Goal: Task Accomplishment & Management: Manage account settings

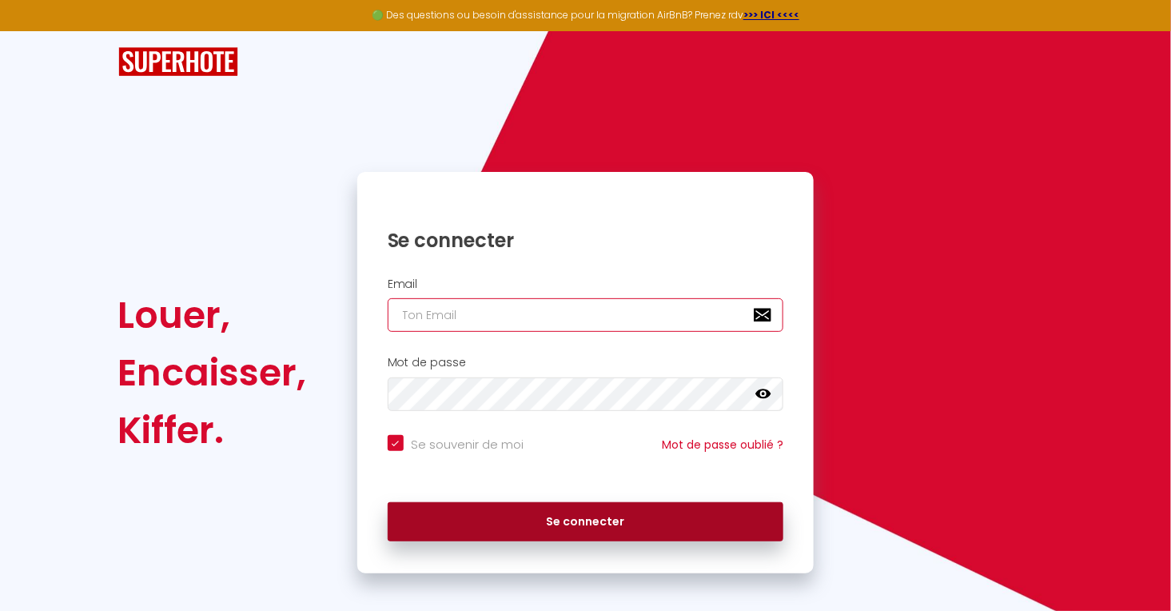
type input "[EMAIL_ADDRESS][DOMAIN_NAME]"
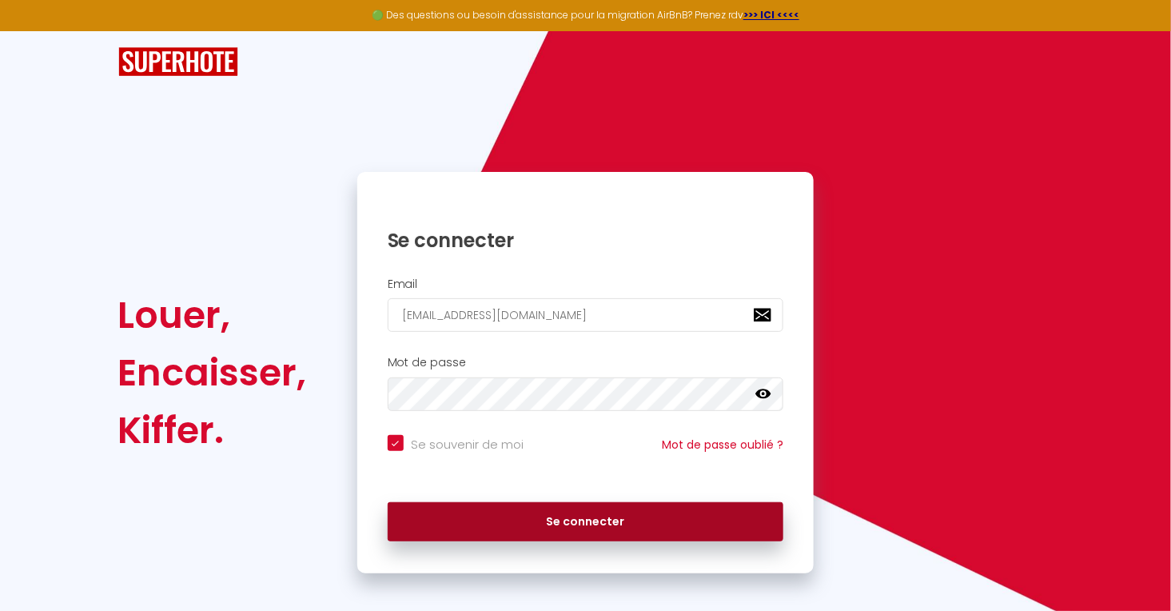
click at [504, 520] on button "Se connecter" at bounding box center [586, 522] width 396 height 40
checkbox input "true"
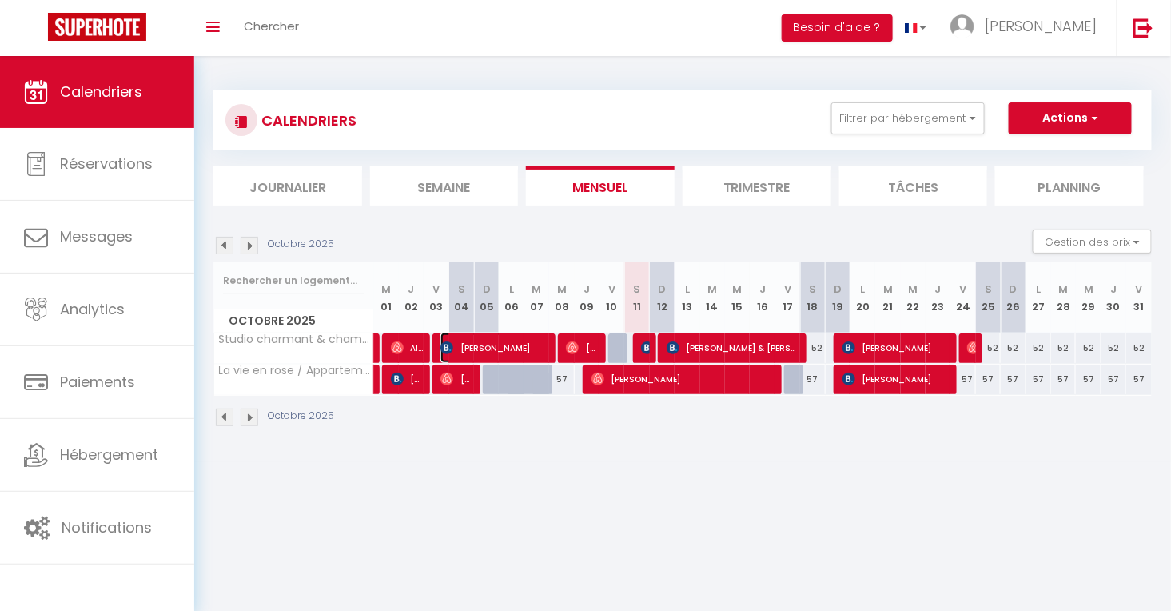
click at [479, 341] on span "Durand Brigitte" at bounding box center [493, 348] width 107 height 30
select select "OK"
select select "KO"
select select "0"
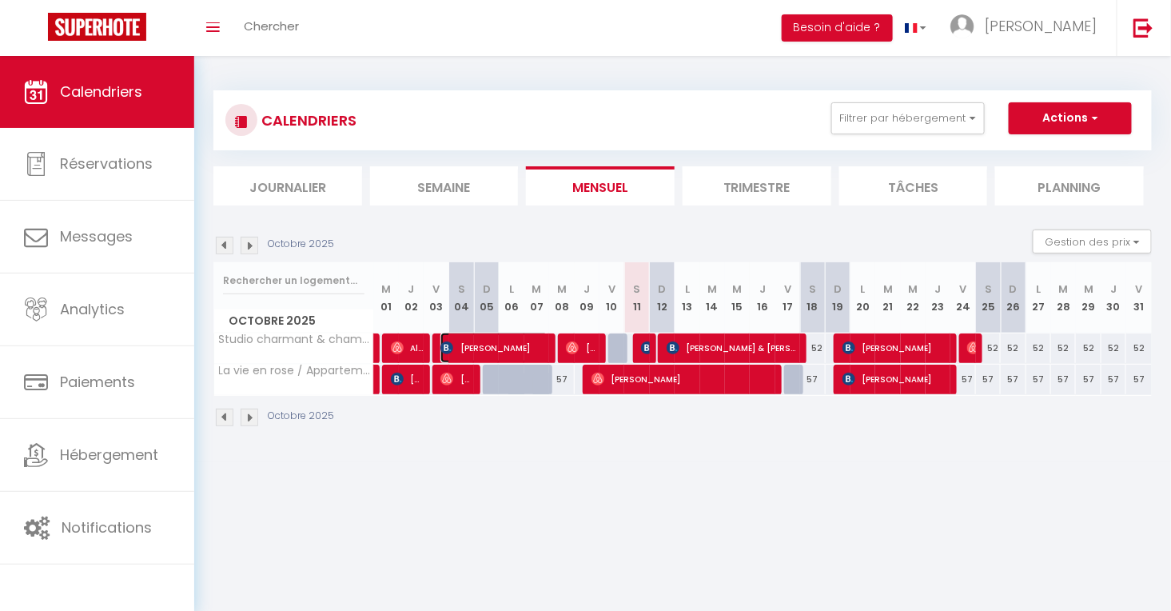
select select "1"
select select
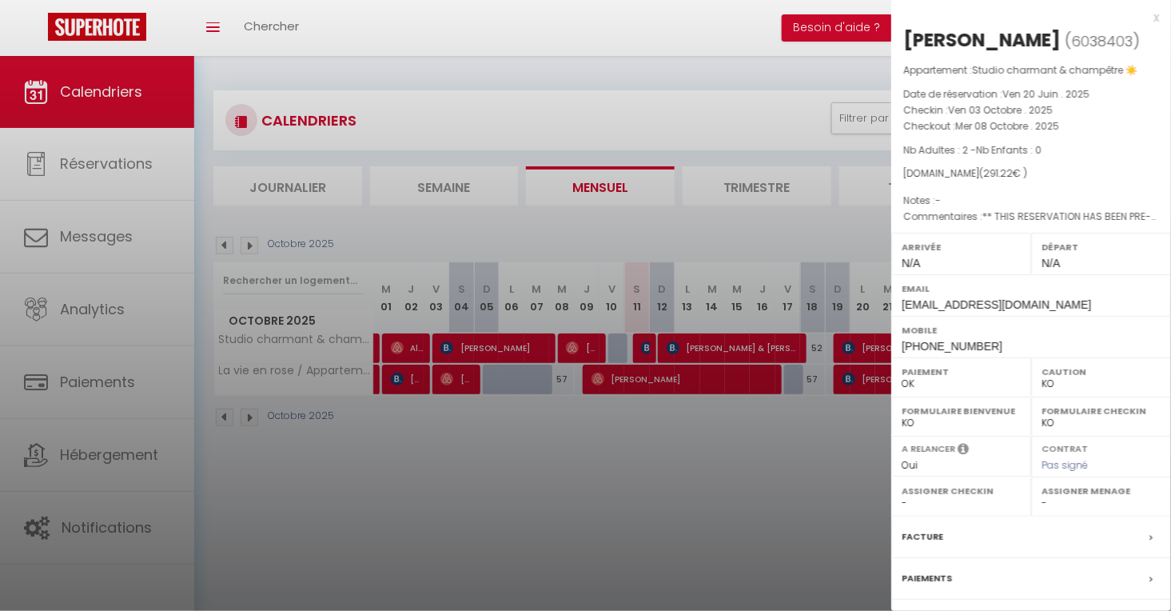
click at [1153, 14] on div "x" at bounding box center [1025, 17] width 268 height 19
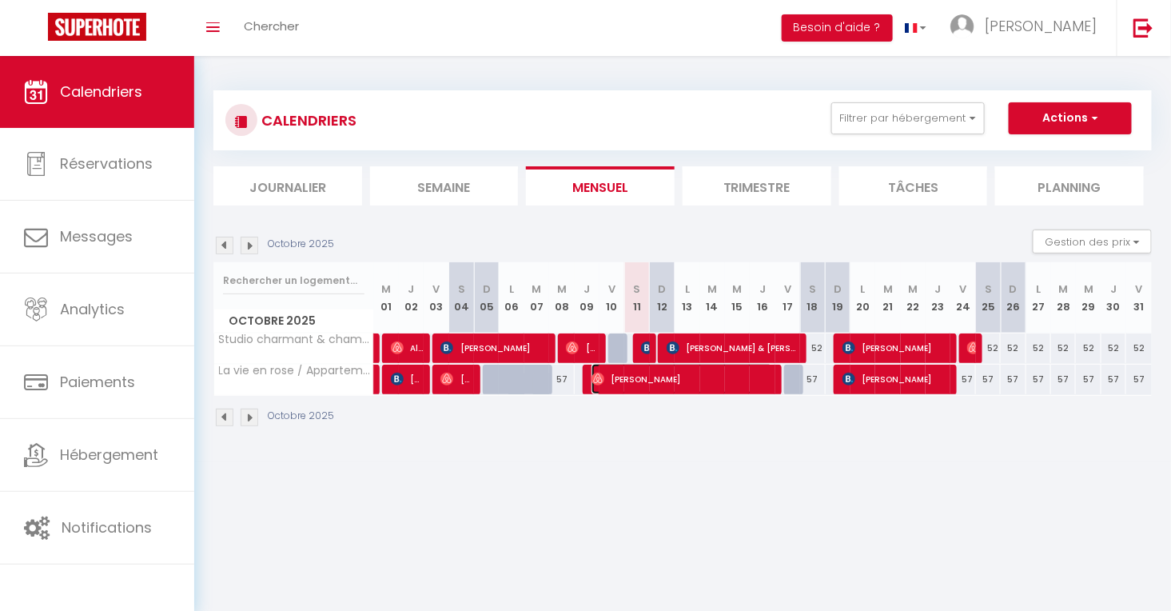
click at [640, 386] on span "Nathalie Canfyn" at bounding box center [682, 379] width 181 height 30
select select "OK"
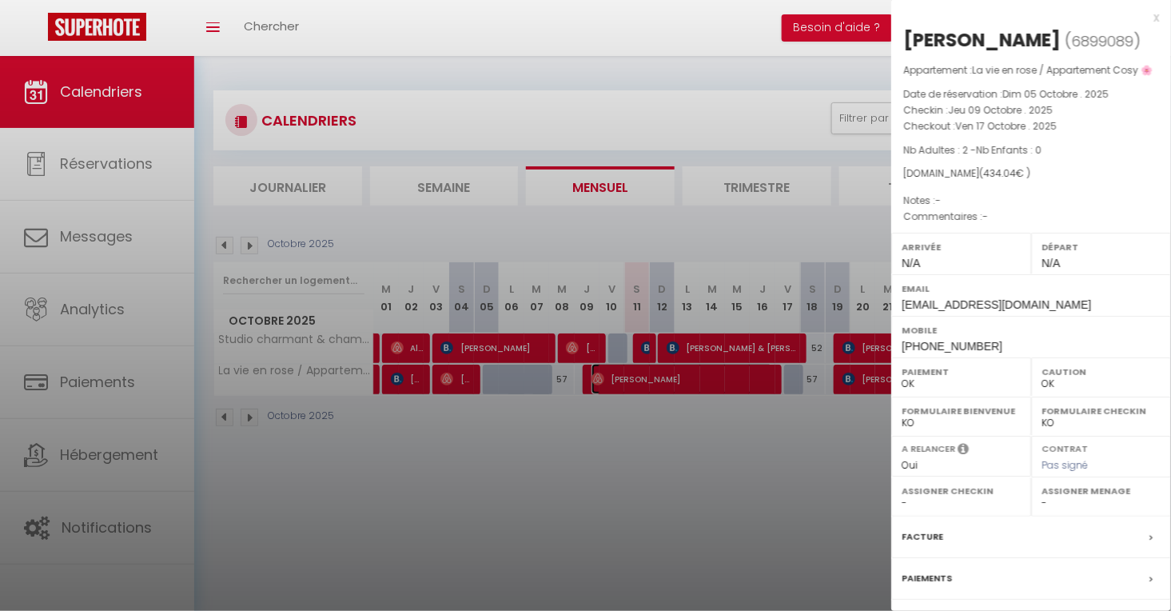
scroll to position [128, 0]
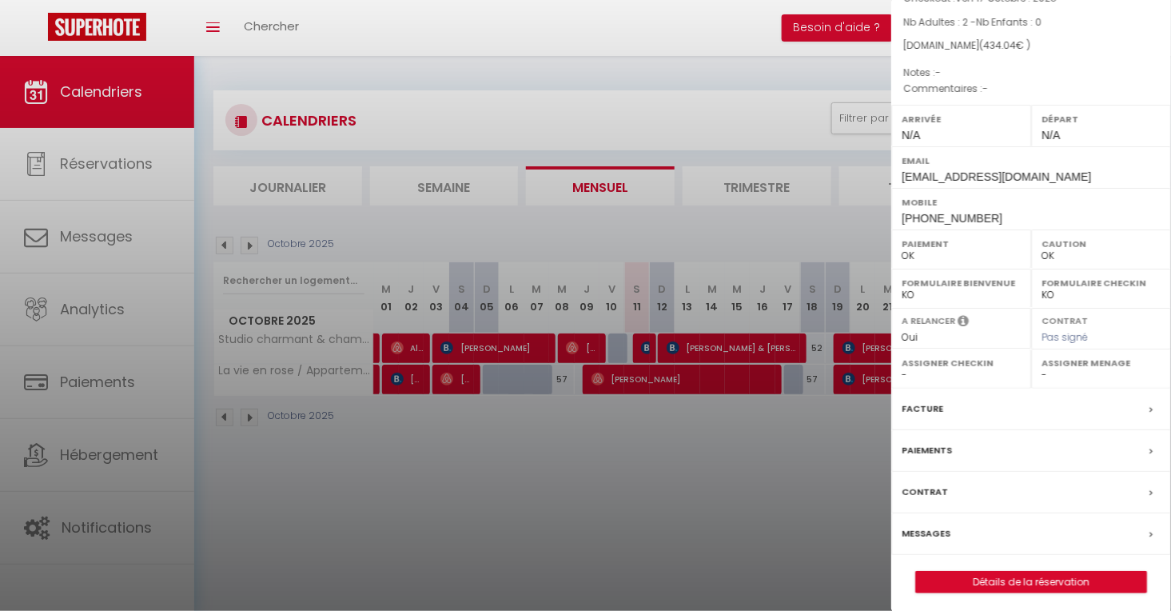
click at [974, 408] on div "Facture" at bounding box center [1031, 409] width 280 height 42
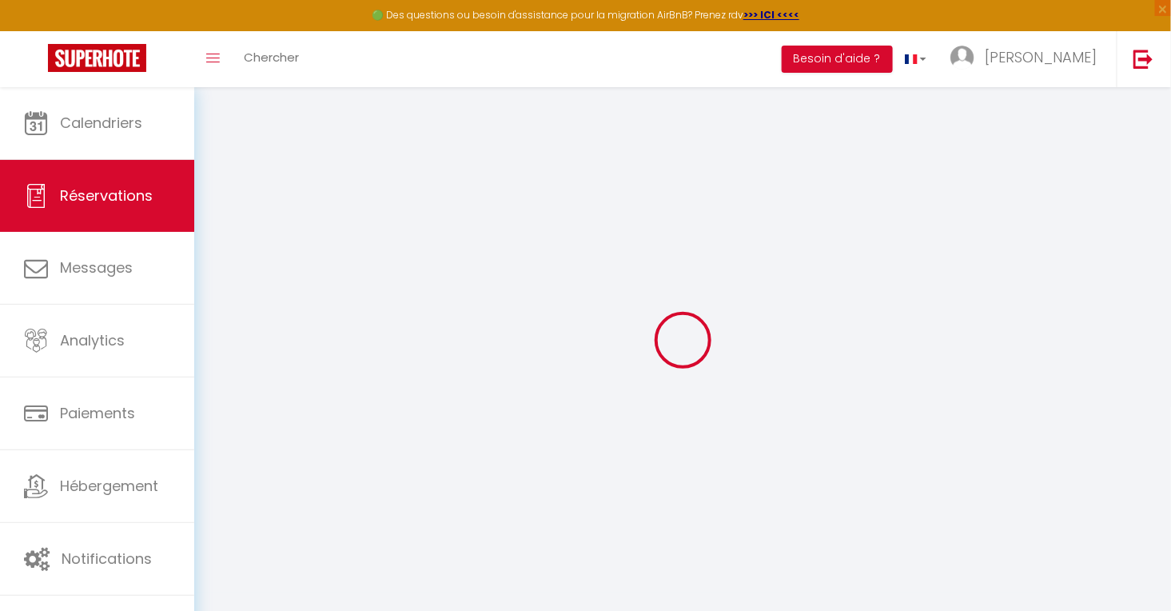
select select "other"
select select "taxes"
select select
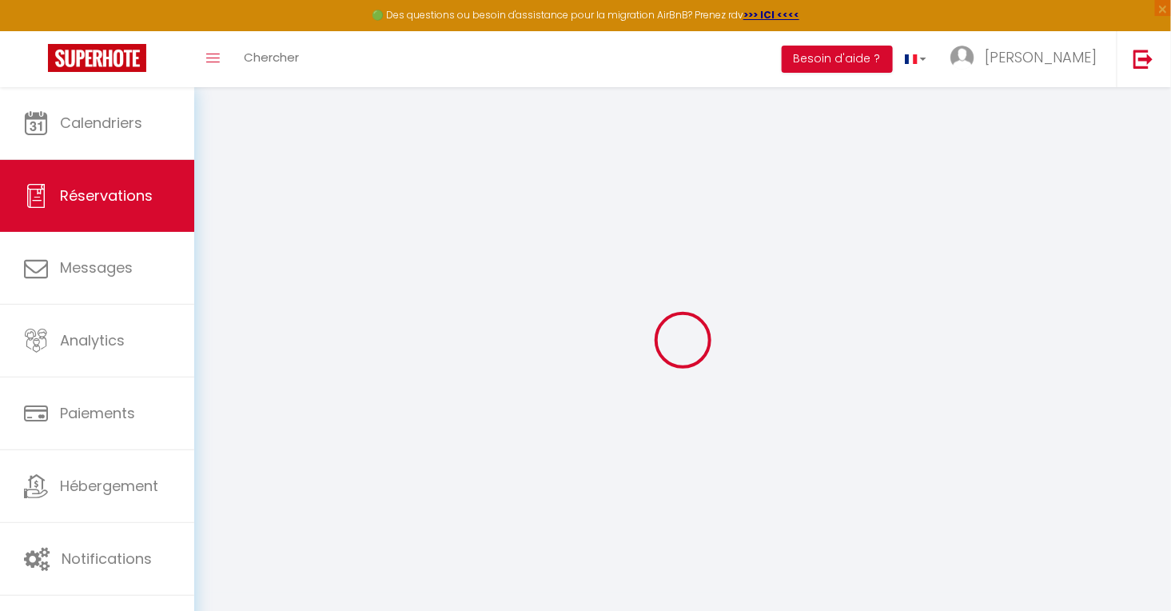
checkbox input "false"
select select
checkbox input "false"
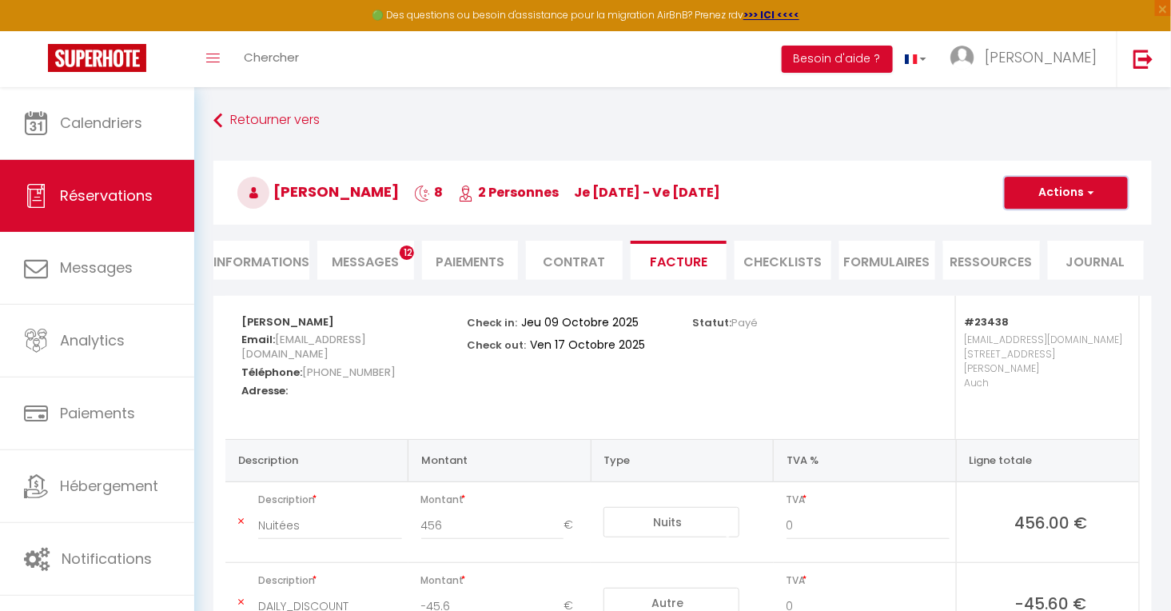
click at [1091, 195] on span "button" at bounding box center [1089, 192] width 10 height 14
click at [1074, 241] on link "Aperçu et éditer" at bounding box center [1054, 248] width 134 height 21
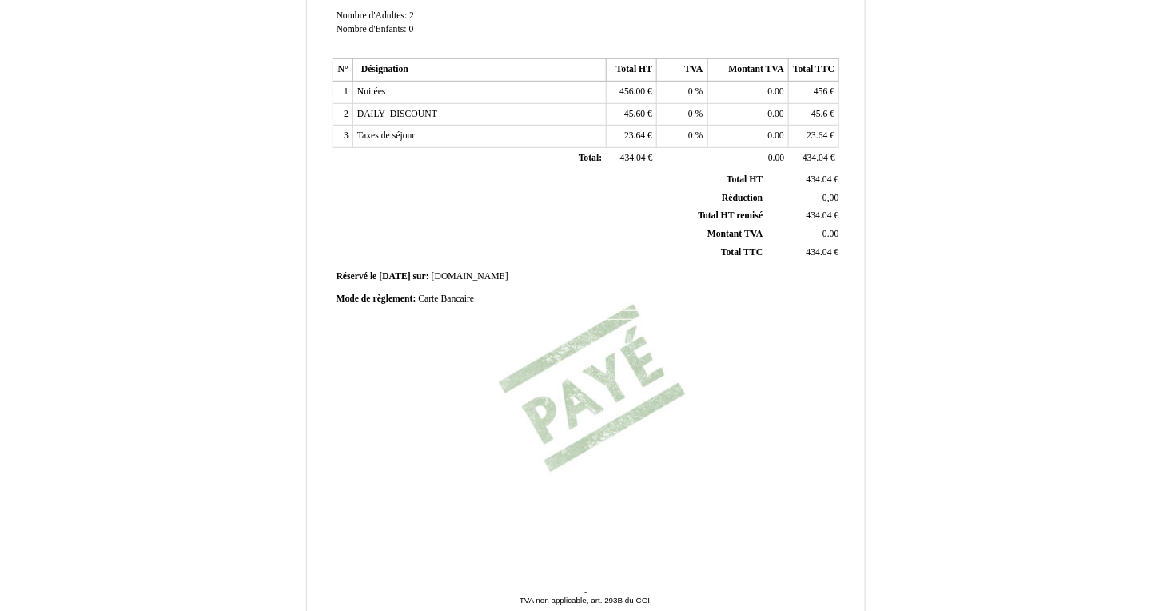
scroll to position [352, 0]
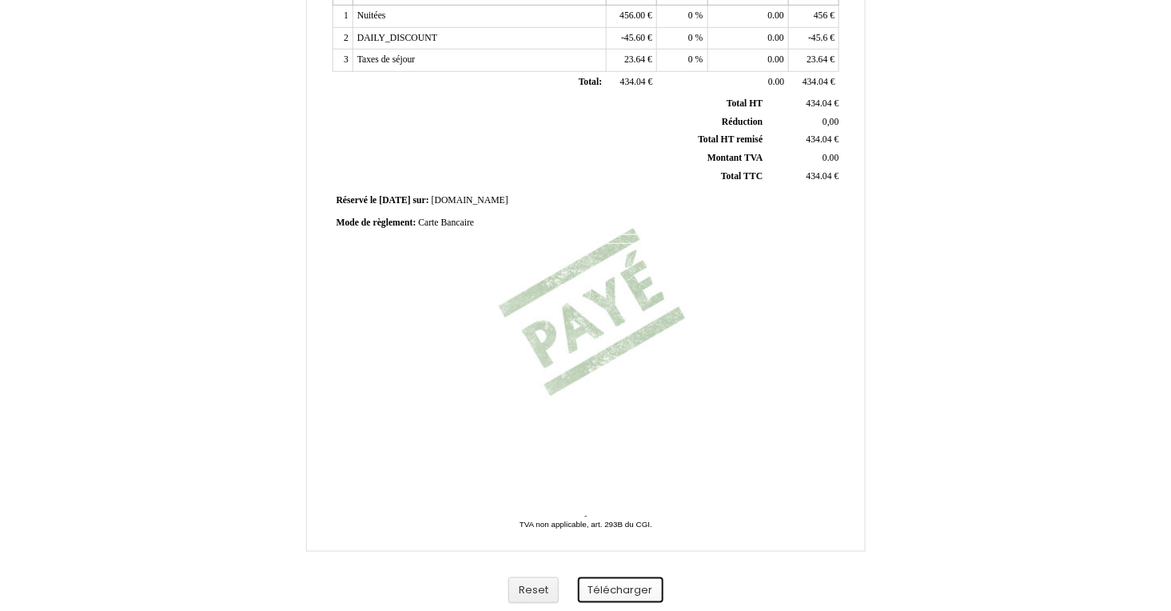
click at [612, 584] on button "Télécharger" at bounding box center [621, 590] width 86 height 26
